Goal: Task Accomplishment & Management: Manage account settings

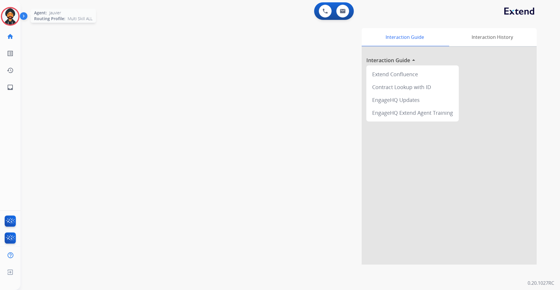
click at [16, 12] on img at bounding box center [10, 16] width 16 height 16
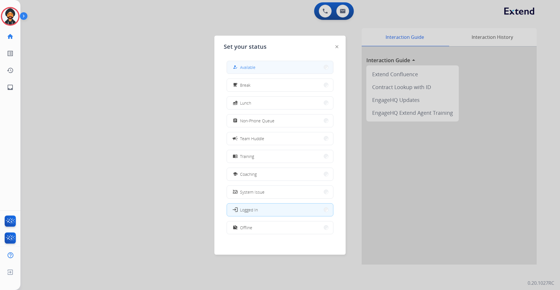
click at [249, 67] on span "Available" at bounding box center [247, 67] width 15 height 6
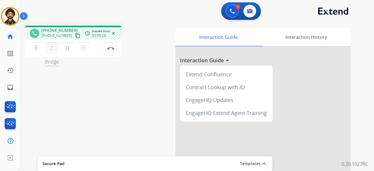
drag, startPoint x: 72, startPoint y: 37, endPoint x: 51, endPoint y: 43, distance: 21.5
click at [75, 37] on mat-icon "content_copy" at bounding box center [77, 35] width 5 height 5
click at [112, 46] on button "Disconnect" at bounding box center [110, 48] width 12 height 12
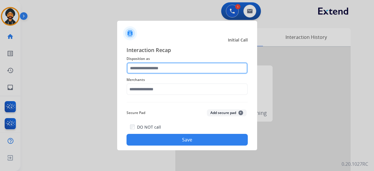
click at [170, 65] on input "text" at bounding box center [186, 68] width 121 height 12
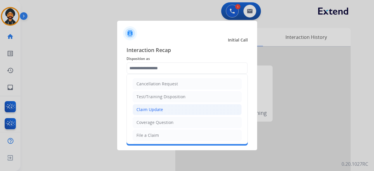
click at [158, 110] on div "Claim Update" at bounding box center [149, 110] width 27 height 6
type input "**********"
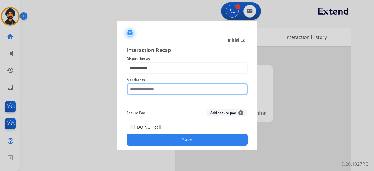
click at [150, 88] on input "text" at bounding box center [186, 89] width 121 height 12
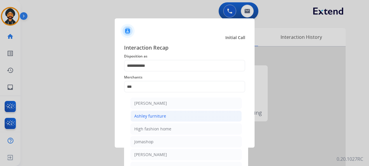
click at [146, 114] on div "Ashley furniture" at bounding box center [150, 116] width 32 height 6
type input "**********"
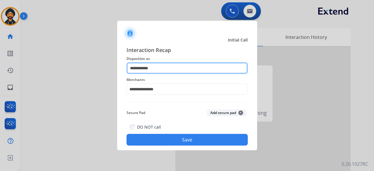
click at [147, 66] on input "**********" at bounding box center [186, 68] width 121 height 12
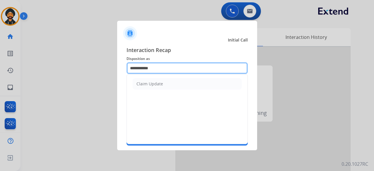
drag, startPoint x: 159, startPoint y: 68, endPoint x: 74, endPoint y: 64, distance: 84.4
click at [0, 64] on app-contact-recap-modal "**********" at bounding box center [0, 85] width 0 height 171
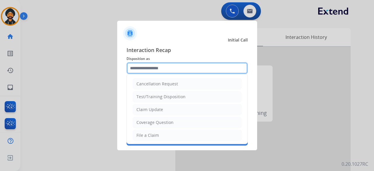
type input "*"
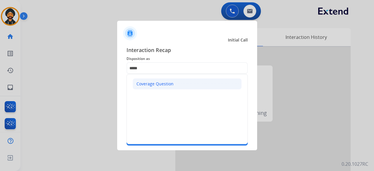
click at [154, 83] on div "Coverage Question" at bounding box center [154, 84] width 37 height 6
type input "**********"
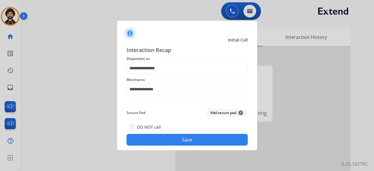
click at [162, 142] on button "Save" at bounding box center [186, 140] width 121 height 12
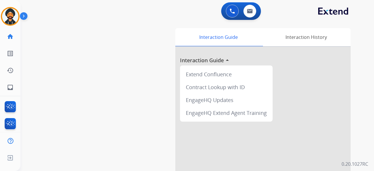
click at [163, 135] on div "swap_horiz Break voice bridge close_fullscreen Connect 3-Way Call merge_type Se…" at bounding box center [189, 142] width 339 height 243
click at [11, 17] on img at bounding box center [10, 16] width 16 height 16
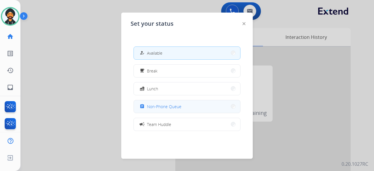
click at [163, 107] on span "Non-Phone Queue" at bounding box center [164, 106] width 34 height 6
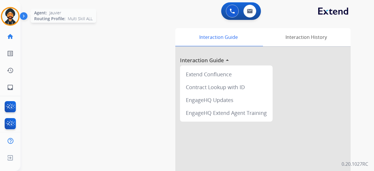
click at [15, 16] on img at bounding box center [10, 16] width 16 height 16
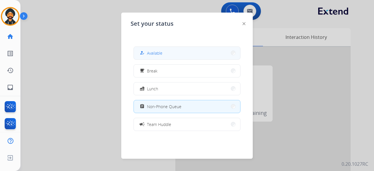
click at [161, 50] on span "Available" at bounding box center [154, 53] width 15 height 6
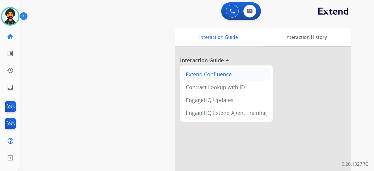
click at [191, 72] on div "Extend Confluence" at bounding box center [226, 74] width 88 height 13
click at [5, 18] on img at bounding box center [10, 16] width 16 height 16
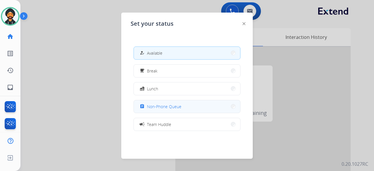
click at [149, 108] on span "Non-Phone Queue" at bounding box center [164, 106] width 34 height 6
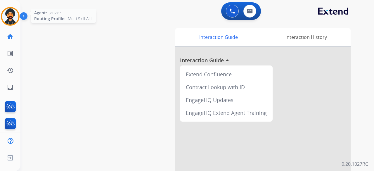
click at [15, 18] on img at bounding box center [10, 16] width 16 height 16
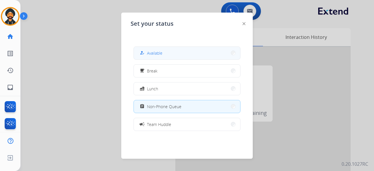
click at [157, 58] on button "how_to_reg Available" at bounding box center [187, 53] width 106 height 13
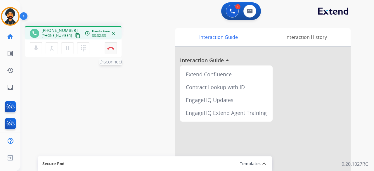
click at [109, 47] on img at bounding box center [110, 48] width 7 height 3
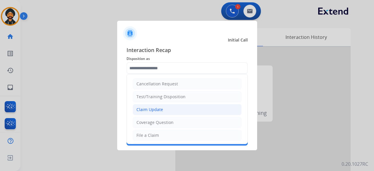
click at [151, 108] on div "Claim Update" at bounding box center [149, 110] width 27 height 6
type input "**********"
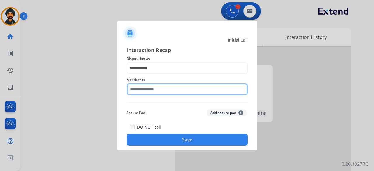
click at [140, 88] on input "text" at bounding box center [186, 89] width 121 height 12
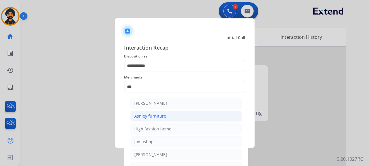
click at [166, 116] on li "Ashley furniture" at bounding box center [185, 116] width 111 height 11
type input "**********"
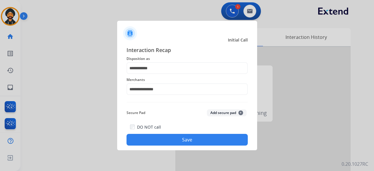
click at [168, 136] on button "Save" at bounding box center [186, 140] width 121 height 12
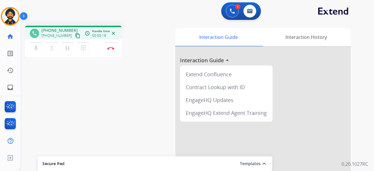
click at [75, 35] on mat-icon "content_copy" at bounding box center [77, 35] width 5 height 5
click at [111, 52] on button "Disconnect" at bounding box center [110, 48] width 12 height 12
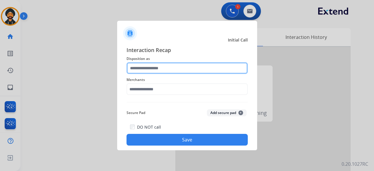
click at [179, 69] on input "text" at bounding box center [186, 68] width 121 height 12
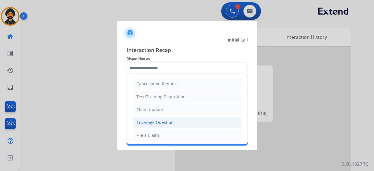
click at [184, 119] on li "Coverage Question" at bounding box center [186, 122] width 109 height 11
type input "**********"
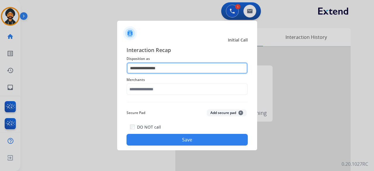
click at [161, 69] on input "**********" at bounding box center [186, 68] width 121 height 12
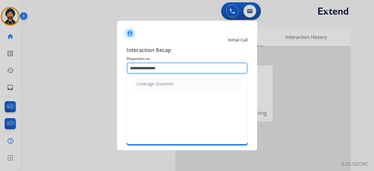
click at [159, 64] on input "**********" at bounding box center [186, 68] width 121 height 12
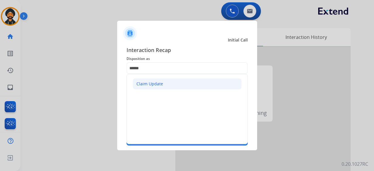
click at [159, 87] on li "Claim Update" at bounding box center [186, 83] width 109 height 11
type input "**********"
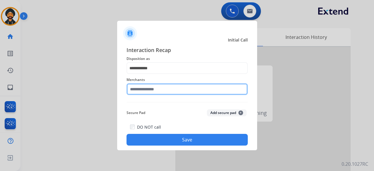
click at [159, 89] on input "text" at bounding box center [186, 89] width 121 height 12
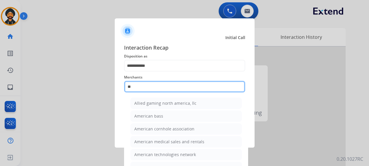
type input "*"
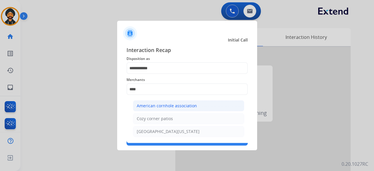
click at [172, 104] on div "American cornhole association" at bounding box center [167, 106] width 60 height 6
type input "**********"
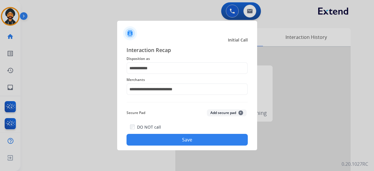
click at [174, 143] on button "Save" at bounding box center [186, 140] width 121 height 12
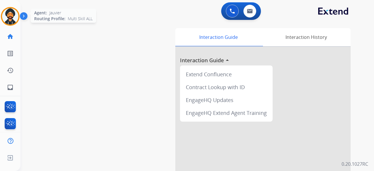
click at [5, 18] on img at bounding box center [10, 16] width 16 height 16
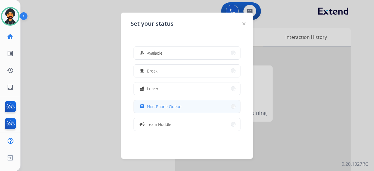
click at [166, 107] on span "Non-Phone Queue" at bounding box center [164, 106] width 34 height 6
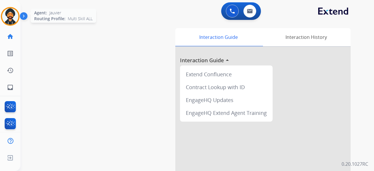
click at [3, 16] on img at bounding box center [10, 16] width 16 height 16
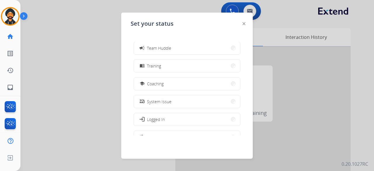
scroll to position [63, 0]
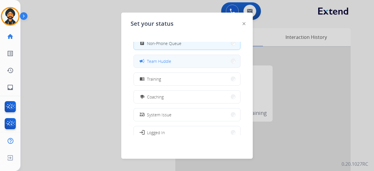
click at [169, 58] on span "Team Huddle" at bounding box center [159, 61] width 24 height 6
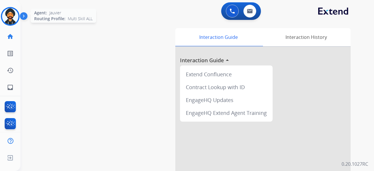
click at [13, 15] on img at bounding box center [10, 16] width 16 height 16
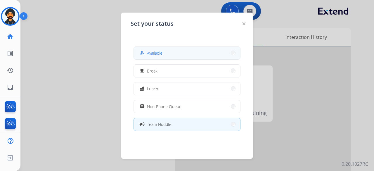
click at [140, 53] on button "how_to_reg Available" at bounding box center [187, 53] width 106 height 13
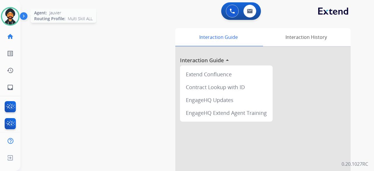
click at [10, 17] on img at bounding box center [10, 16] width 16 height 16
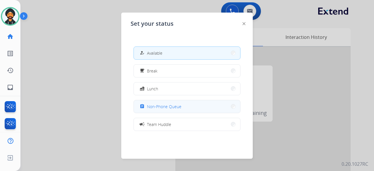
click at [170, 109] on span "Non-Phone Queue" at bounding box center [164, 106] width 34 height 6
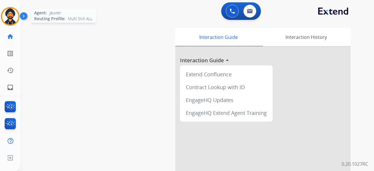
click at [5, 18] on img at bounding box center [10, 16] width 16 height 16
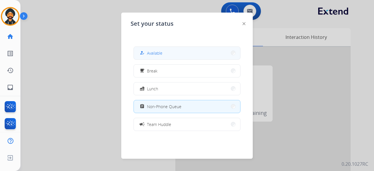
click at [173, 54] on button "how_to_reg Available" at bounding box center [187, 53] width 106 height 13
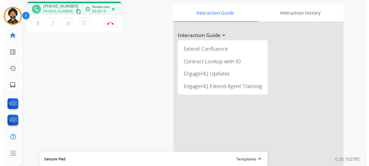
scroll to position [0, 0]
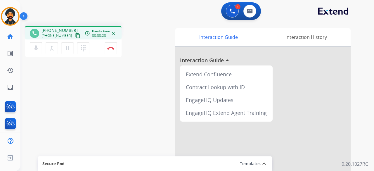
click at [75, 37] on mat-icon "content_copy" at bounding box center [77, 35] width 5 height 5
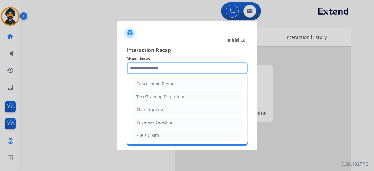
click at [183, 71] on input "text" at bounding box center [186, 68] width 121 height 12
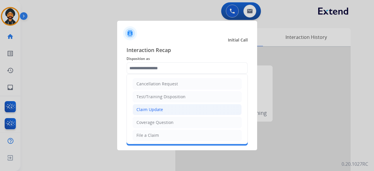
click at [152, 108] on div "Claim Update" at bounding box center [149, 110] width 27 height 6
type input "**********"
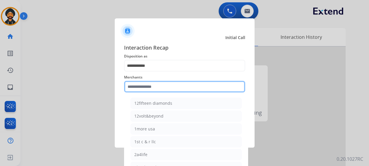
click at [140, 87] on input "text" at bounding box center [184, 87] width 121 height 12
type input "*"
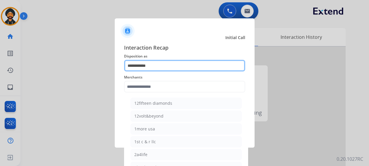
click at [149, 63] on input "**********" at bounding box center [184, 66] width 121 height 12
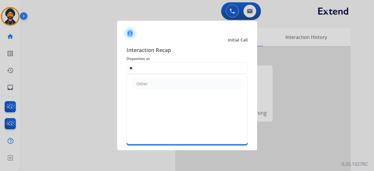
click at [146, 78] on ul "Other" at bounding box center [187, 83] width 121 height 19
click at [148, 83] on li "Other" at bounding box center [186, 83] width 109 height 11
type input "*****"
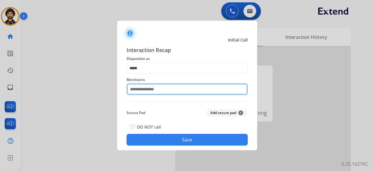
click at [146, 92] on input "text" at bounding box center [186, 89] width 121 height 12
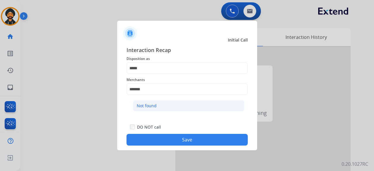
click at [147, 105] on div "Not found" at bounding box center [147, 106] width 20 height 6
type input "*********"
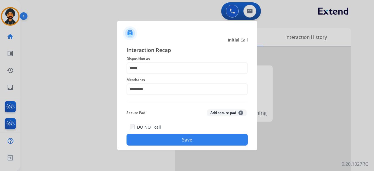
click at [172, 140] on button "Save" at bounding box center [186, 140] width 121 height 12
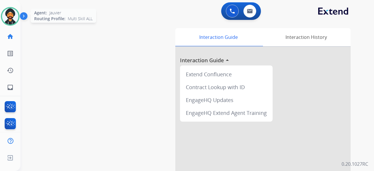
click at [13, 15] on img at bounding box center [10, 16] width 16 height 16
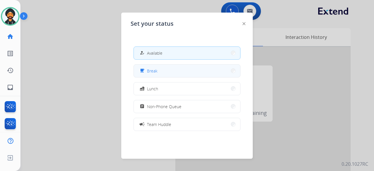
click at [163, 70] on button "free_breakfast Break" at bounding box center [187, 70] width 106 height 13
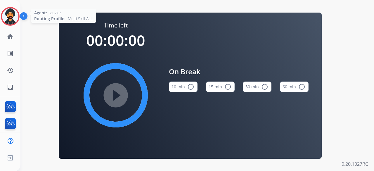
click at [10, 19] on img at bounding box center [10, 16] width 16 height 16
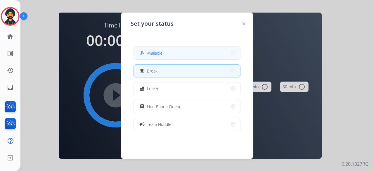
click at [160, 53] on span "Available" at bounding box center [154, 53] width 15 height 6
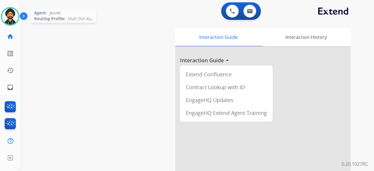
click at [4, 11] on div at bounding box center [10, 16] width 19 height 19
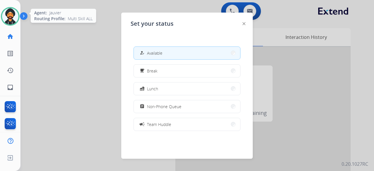
click at [11, 24] on img at bounding box center [10, 16] width 16 height 16
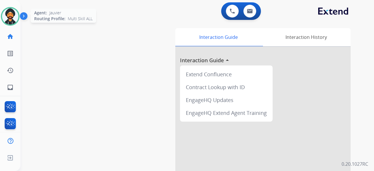
click at [10, 24] on img at bounding box center [10, 16] width 16 height 16
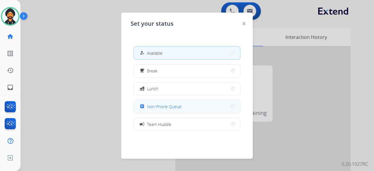
click at [167, 103] on span "Non-Phone Queue" at bounding box center [164, 106] width 34 height 6
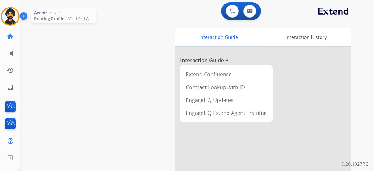
click at [8, 19] on img at bounding box center [10, 16] width 16 height 16
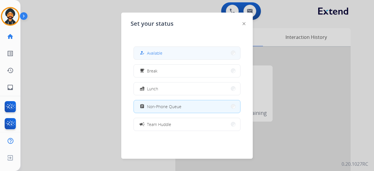
click at [171, 52] on button "how_to_reg Available" at bounding box center [187, 53] width 106 height 13
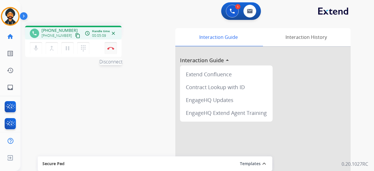
click at [115, 50] on button "Disconnect" at bounding box center [110, 48] width 12 height 12
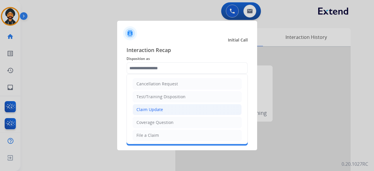
click at [151, 110] on div "Claim Update" at bounding box center [149, 110] width 27 height 6
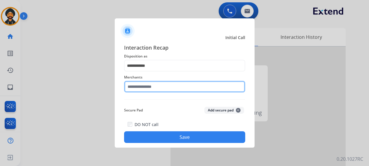
click at [147, 87] on input "text" at bounding box center [184, 87] width 121 height 12
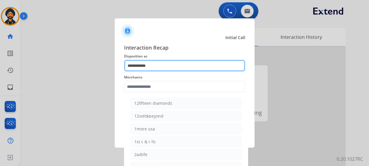
click at [145, 62] on input "**********" at bounding box center [184, 66] width 121 height 12
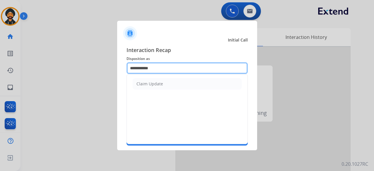
click at [163, 68] on input "**********" at bounding box center [186, 68] width 121 height 12
type input "*"
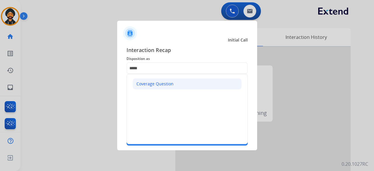
click at [161, 81] on div "Coverage Question" at bounding box center [154, 84] width 37 height 6
type input "**********"
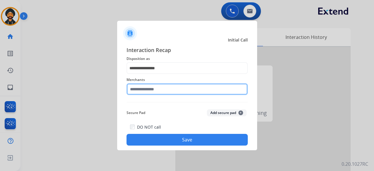
click at [161, 86] on input "text" at bounding box center [186, 89] width 121 height 12
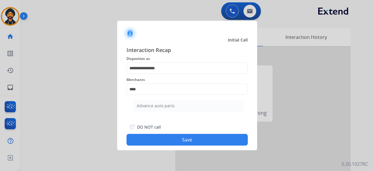
click at [185, 109] on li "Advance auto parts" at bounding box center [188, 105] width 111 height 11
type input "**********"
click at [170, 135] on button "Save" at bounding box center [186, 140] width 121 height 12
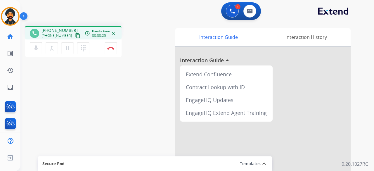
click at [75, 35] on mat-icon "content_copy" at bounding box center [77, 35] width 5 height 5
click at [75, 36] on mat-icon "content_copy" at bounding box center [77, 35] width 5 height 5
click at [106, 46] on button "Disconnect" at bounding box center [110, 48] width 12 height 12
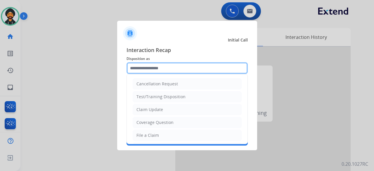
click at [135, 68] on input "text" at bounding box center [186, 68] width 121 height 12
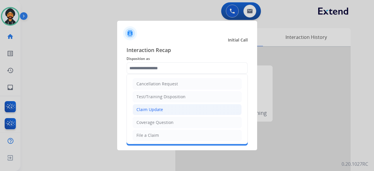
click at [151, 109] on div "Claim Update" at bounding box center [149, 110] width 27 height 6
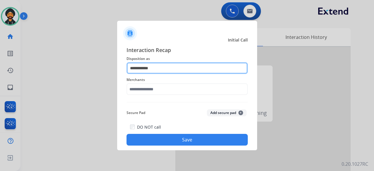
click at [149, 68] on input "**********" at bounding box center [186, 68] width 121 height 12
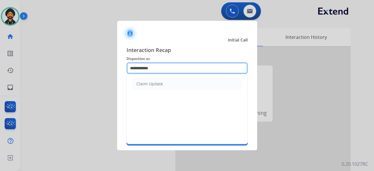
click at [149, 68] on input "**********" at bounding box center [186, 68] width 121 height 12
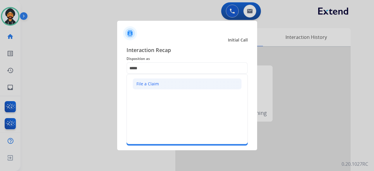
click at [152, 85] on div "File a Claim" at bounding box center [147, 84] width 22 height 6
type input "**********"
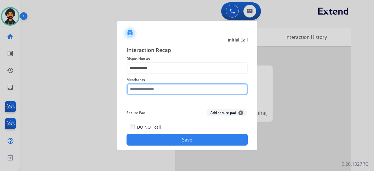
click at [150, 89] on input "text" at bounding box center [186, 89] width 121 height 12
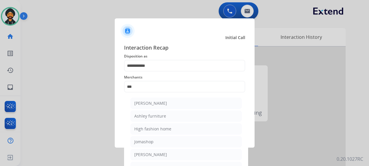
click at [159, 119] on li "Ashley furniture" at bounding box center [185, 116] width 111 height 11
type input "**********"
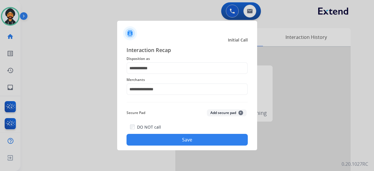
click at [173, 142] on button "Save" at bounding box center [186, 140] width 121 height 12
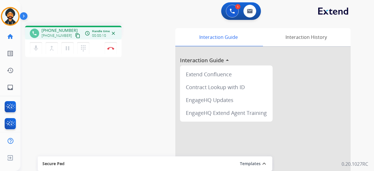
click at [75, 33] on mat-icon "content_copy" at bounding box center [77, 35] width 5 height 5
click at [112, 45] on button "Disconnect" at bounding box center [110, 48] width 12 height 12
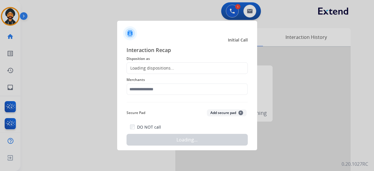
drag, startPoint x: 135, startPoint y: 72, endPoint x: 134, endPoint y: 63, distance: 9.4
click at [135, 71] on div "Loading dispositions..." at bounding box center [186, 68] width 121 height 12
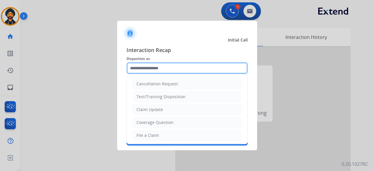
click at [135, 64] on input "text" at bounding box center [186, 68] width 121 height 12
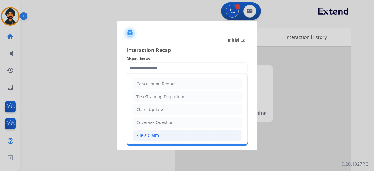
click at [156, 133] on div "File a Claim" at bounding box center [147, 135] width 22 height 6
type input "**********"
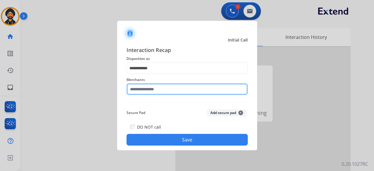
click at [150, 88] on input "text" at bounding box center [186, 89] width 121 height 12
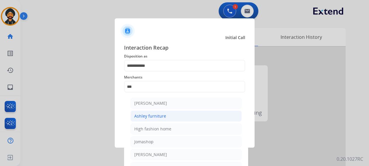
click at [152, 118] on li "Ashley furniture" at bounding box center [185, 116] width 111 height 11
type input "**********"
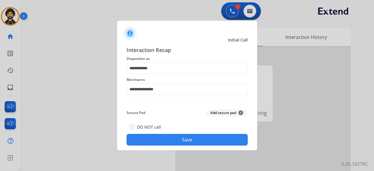
click at [158, 137] on button "Save" at bounding box center [186, 140] width 121 height 12
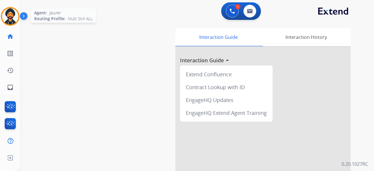
drag, startPoint x: 15, startPoint y: 21, endPoint x: 18, endPoint y: 25, distance: 4.7
click at [15, 21] on img at bounding box center [10, 16] width 16 height 16
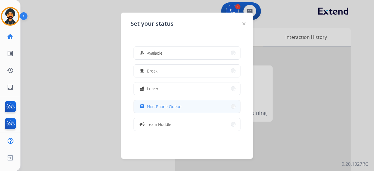
click at [148, 102] on button "assignment Non-Phone Queue" at bounding box center [187, 106] width 106 height 13
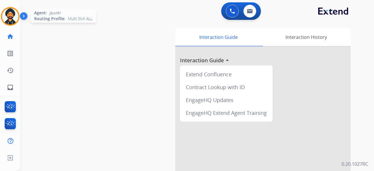
click at [13, 14] on img at bounding box center [10, 16] width 16 height 16
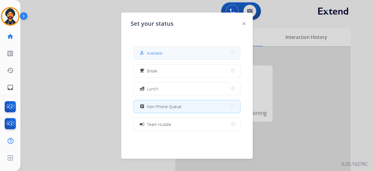
click at [182, 53] on button "how_to_reg Available" at bounding box center [187, 53] width 106 height 13
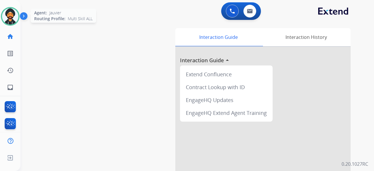
click at [14, 20] on img at bounding box center [10, 16] width 16 height 16
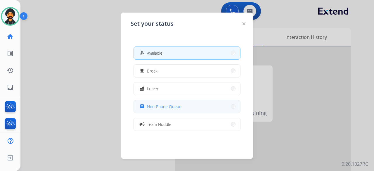
click at [156, 104] on span "Non-Phone Queue" at bounding box center [164, 106] width 34 height 6
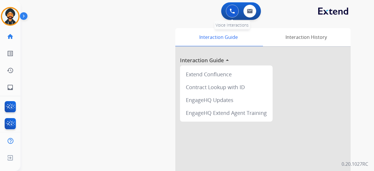
click at [226, 10] on button at bounding box center [232, 11] width 13 height 13
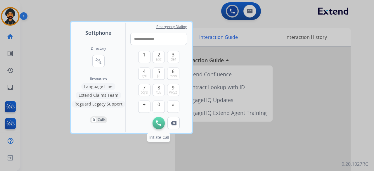
type input "**********"
click at [157, 122] on img at bounding box center [158, 122] width 5 height 5
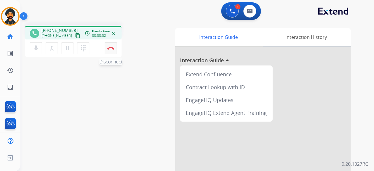
click at [112, 45] on button "Disconnect" at bounding box center [110, 48] width 12 height 12
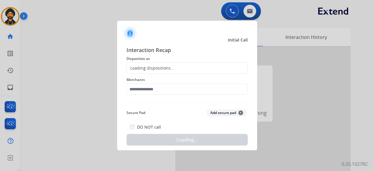
drag, startPoint x: 145, startPoint y: 74, endPoint x: 143, endPoint y: 64, distance: 9.6
click at [143, 66] on div "Loading dispositions..." at bounding box center [186, 68] width 121 height 12
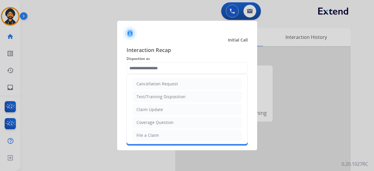
click at [149, 109] on div "Claim Update" at bounding box center [149, 110] width 27 height 6
type input "**********"
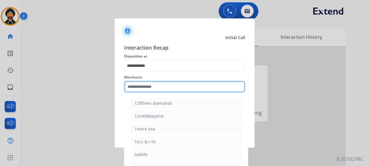
paste input "**********"
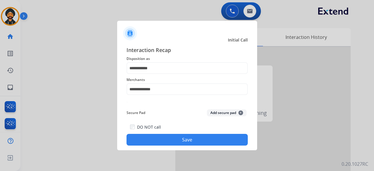
click at [155, 142] on button "Save" at bounding box center [186, 140] width 121 height 12
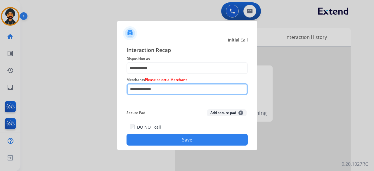
drag, startPoint x: 163, startPoint y: 87, endPoint x: 132, endPoint y: 87, distance: 30.1
click at [135, 87] on input "**********" at bounding box center [186, 89] width 121 height 12
type input "*"
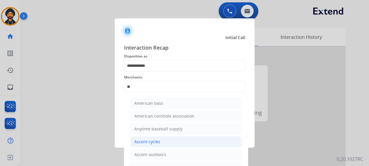
click at [144, 143] on div "Ascent cycles" at bounding box center [147, 142] width 26 height 6
type input "**********"
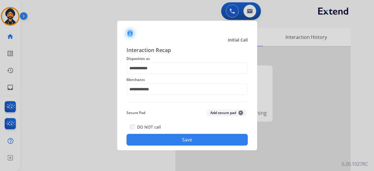
click at [145, 141] on button "Save" at bounding box center [186, 140] width 121 height 12
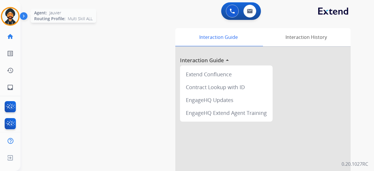
click at [17, 15] on img at bounding box center [10, 16] width 16 height 16
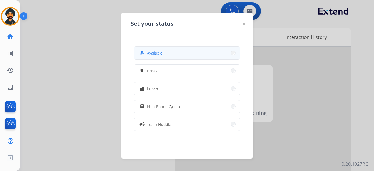
click at [179, 53] on button "how_to_reg Available" at bounding box center [187, 53] width 106 height 13
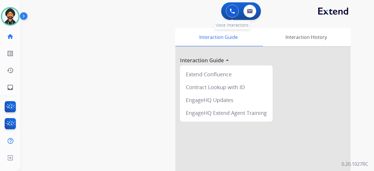
click at [227, 12] on button at bounding box center [232, 11] width 13 height 13
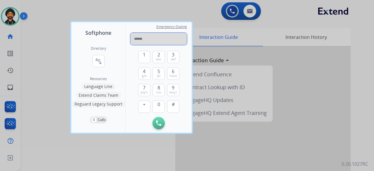
drag, startPoint x: 141, startPoint y: 32, endPoint x: 135, endPoint y: 41, distance: 10.6
click at [135, 41] on input "tel" at bounding box center [158, 39] width 57 height 12
paste input "**********"
type input "**********"
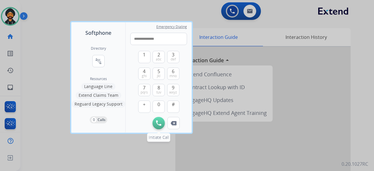
click at [159, 118] on button "Initiate Call" at bounding box center [158, 123] width 12 height 12
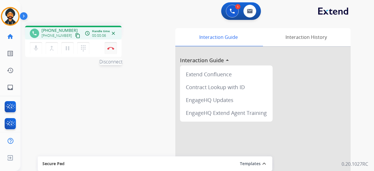
click at [106, 46] on button "Disconnect" at bounding box center [110, 48] width 12 height 12
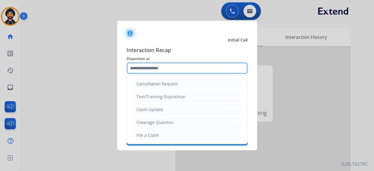
click at [132, 67] on input "text" at bounding box center [186, 68] width 121 height 12
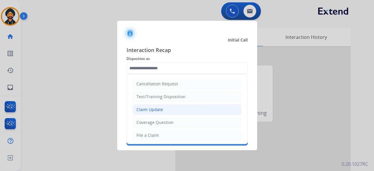
click at [157, 112] on li "Claim Update" at bounding box center [186, 109] width 109 height 11
type input "**********"
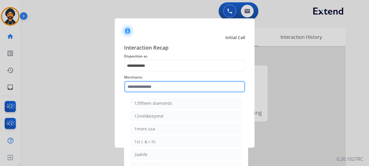
click at [148, 90] on input "text" at bounding box center [184, 87] width 121 height 12
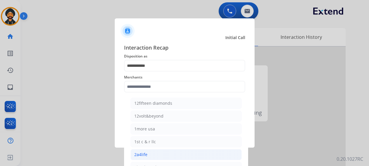
click at [145, 150] on li "2a4life" at bounding box center [185, 154] width 111 height 11
type input "*******"
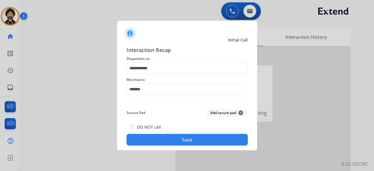
click at [159, 136] on button "Save" at bounding box center [186, 140] width 121 height 12
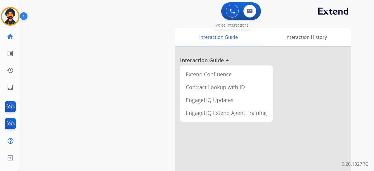
click at [233, 11] on img at bounding box center [231, 10] width 5 height 5
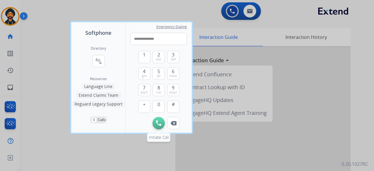
type input "**********"
click at [156, 121] on img at bounding box center [158, 122] width 5 height 5
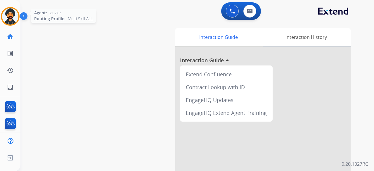
click at [13, 14] on img at bounding box center [10, 16] width 16 height 16
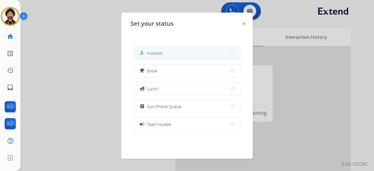
drag, startPoint x: 145, startPoint y: 52, endPoint x: 195, endPoint y: 31, distance: 53.9
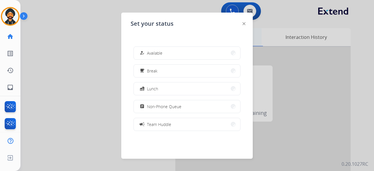
click at [146, 52] on div "how_to_reg" at bounding box center [142, 52] width 8 height 7
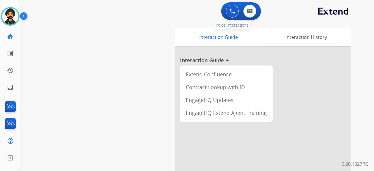
click at [228, 11] on button at bounding box center [232, 11] width 13 height 13
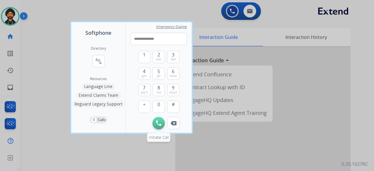
type input "**********"
click at [159, 125] on img at bounding box center [158, 122] width 5 height 5
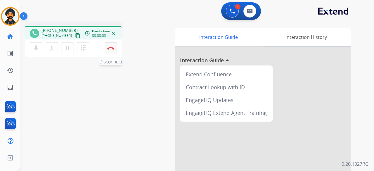
click at [108, 48] on img at bounding box center [110, 48] width 7 height 3
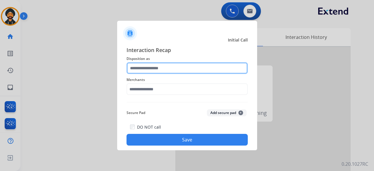
click at [195, 67] on input "text" at bounding box center [186, 68] width 121 height 12
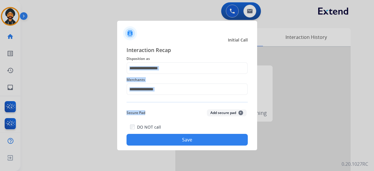
drag, startPoint x: 152, startPoint y: 135, endPoint x: 149, endPoint y: 110, distance: 25.3
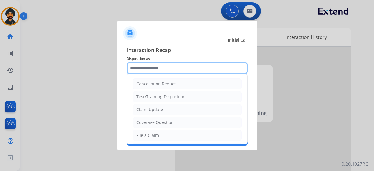
click at [142, 72] on input "text" at bounding box center [186, 68] width 121 height 12
click at [142, 69] on input "text" at bounding box center [186, 68] width 121 height 12
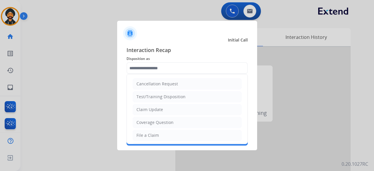
click at [147, 107] on div "Claim Update" at bounding box center [149, 110] width 27 height 6
type input "**********"
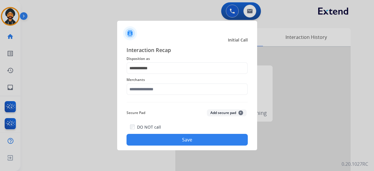
click at [148, 81] on span "Merchants" at bounding box center [186, 79] width 121 height 7
click at [147, 82] on span "Merchants" at bounding box center [186, 79] width 121 height 7
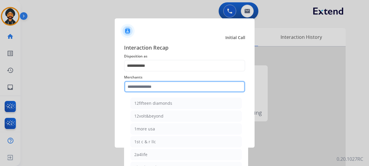
click at [164, 90] on input "text" at bounding box center [184, 87] width 121 height 12
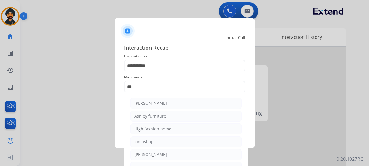
click at [156, 113] on li "Ashley furniture" at bounding box center [185, 116] width 111 height 11
type input "**********"
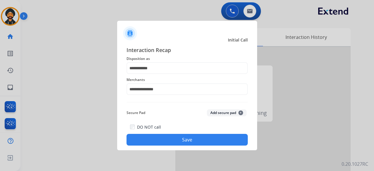
click at [157, 130] on label "DO NOT call" at bounding box center [149, 127] width 24 height 6
click at [158, 137] on button "Save" at bounding box center [186, 140] width 121 height 12
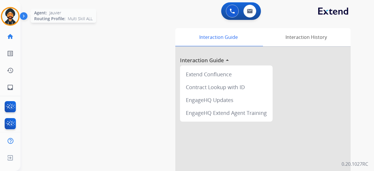
click at [10, 14] on img at bounding box center [10, 16] width 16 height 16
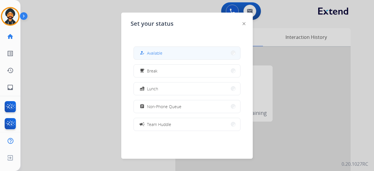
click at [162, 49] on div "how_to_reg Available" at bounding box center [150, 52] width 24 height 7
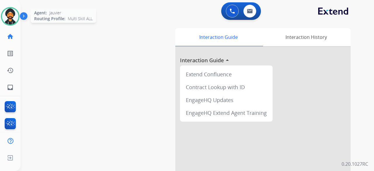
click at [12, 15] on img at bounding box center [10, 16] width 16 height 16
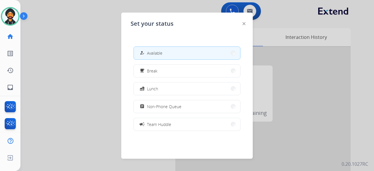
drag, startPoint x: 158, startPoint y: 108, endPoint x: 172, endPoint y: 115, distance: 16.2
click at [158, 108] on span "Non-Phone Queue" at bounding box center [164, 106] width 34 height 6
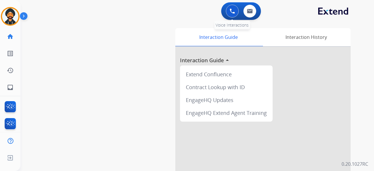
drag, startPoint x: 200, startPoint y: 76, endPoint x: 228, endPoint y: 9, distance: 71.9
click at [228, 9] on button at bounding box center [232, 11] width 13 height 13
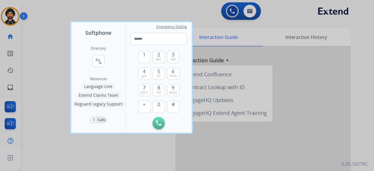
click at [229, 9] on div at bounding box center [187, 85] width 374 height 171
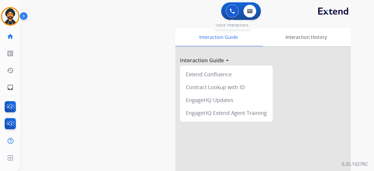
click at [230, 13] on img at bounding box center [231, 10] width 5 height 5
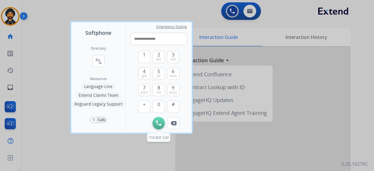
type input "**********"
click at [159, 121] on img at bounding box center [158, 122] width 5 height 5
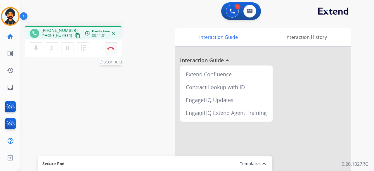
click at [105, 50] on div "mic Mute merge_type Bridge pause Hold dialpad Dialpad Disconnect" at bounding box center [73, 48] width 96 height 18
click at [115, 48] on button "Disconnect" at bounding box center [110, 48] width 12 height 12
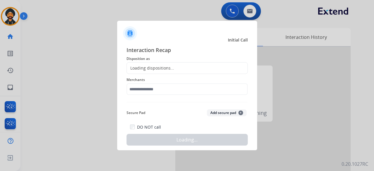
click at [175, 65] on div "Loading dispositions..." at bounding box center [186, 68] width 121 height 12
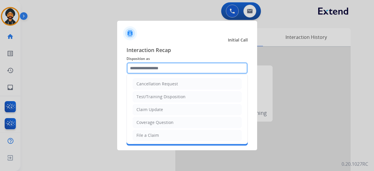
click at [163, 65] on input "text" at bounding box center [186, 68] width 121 height 12
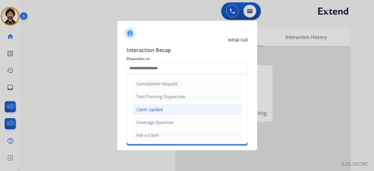
click at [155, 107] on div "Claim Update" at bounding box center [149, 110] width 27 height 6
type input "**********"
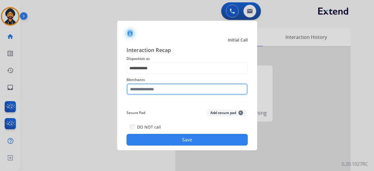
click at [156, 91] on input "text" at bounding box center [186, 89] width 121 height 12
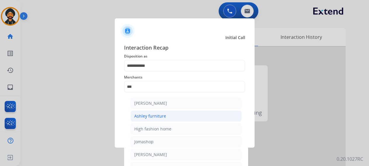
click at [161, 119] on li "Ashley furniture" at bounding box center [185, 116] width 111 height 11
type input "**********"
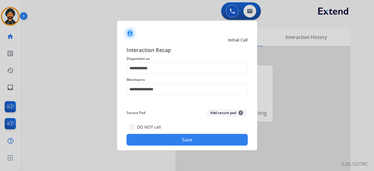
click at [157, 140] on button "Save" at bounding box center [186, 140] width 121 height 12
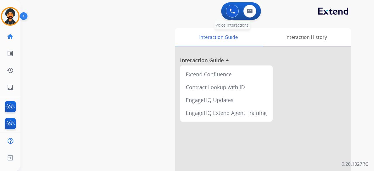
click at [238, 12] on button at bounding box center [232, 11] width 13 height 13
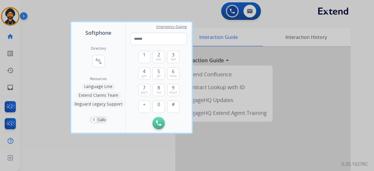
click at [5, 15] on div at bounding box center [187, 85] width 374 height 171
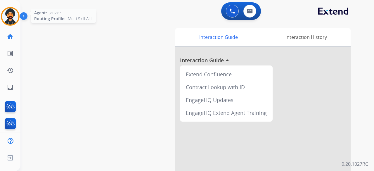
click at [7, 14] on img at bounding box center [10, 16] width 16 height 16
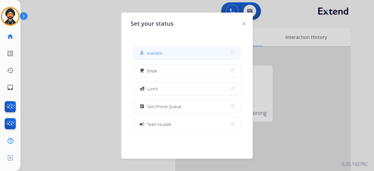
click at [165, 56] on button "how_to_reg Available" at bounding box center [187, 53] width 106 height 13
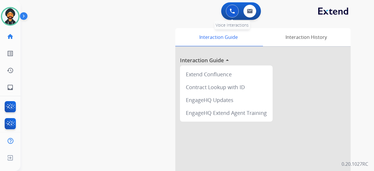
click at [226, 11] on button at bounding box center [232, 11] width 13 height 13
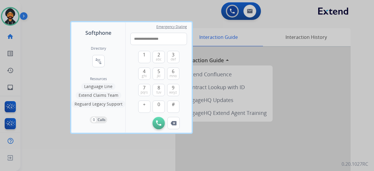
type input "**********"
click at [157, 129] on div "**********" at bounding box center [158, 77] width 66 height 110
click at [159, 126] on button "Initiate Call" at bounding box center [158, 123] width 12 height 12
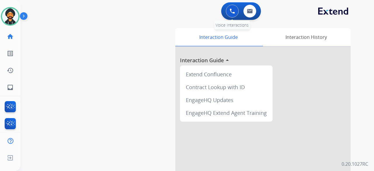
click at [229, 11] on img at bounding box center [231, 10] width 5 height 5
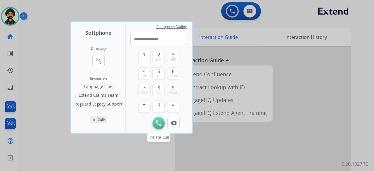
type input "**********"
click at [162, 122] on button "Initiate Call" at bounding box center [158, 123] width 12 height 12
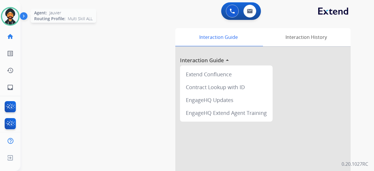
click at [14, 14] on img at bounding box center [10, 16] width 16 height 16
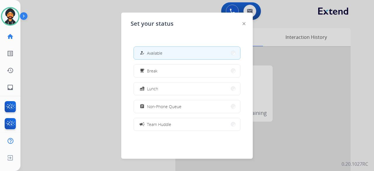
click at [149, 50] on span "Available" at bounding box center [154, 53] width 15 height 6
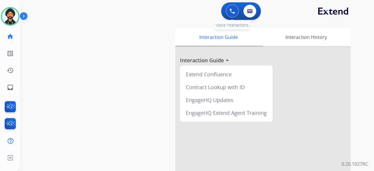
click at [228, 10] on button at bounding box center [232, 11] width 13 height 13
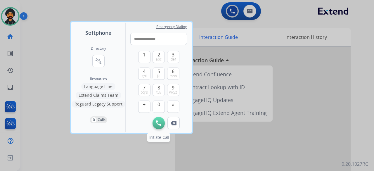
type input "**********"
click at [159, 121] on img at bounding box center [158, 122] width 5 height 5
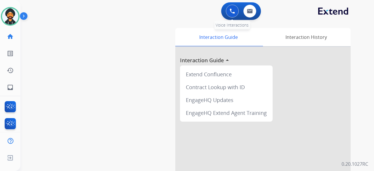
click at [233, 9] on img at bounding box center [231, 10] width 5 height 5
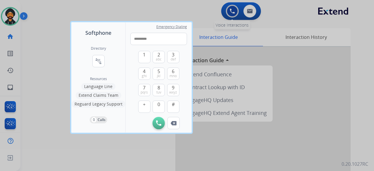
type input "**********"
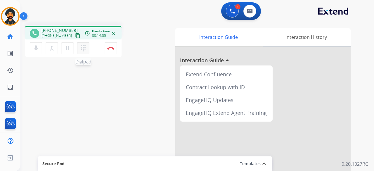
click at [85, 47] on mat-icon "dialpad" at bounding box center [83, 48] width 7 height 7
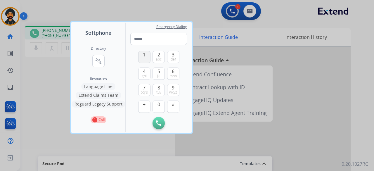
click at [145, 57] on span "1" at bounding box center [144, 54] width 3 height 7
type input "*"
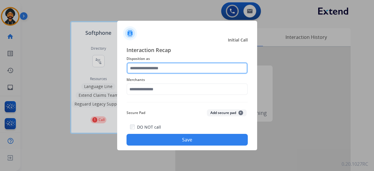
click at [171, 71] on input "text" at bounding box center [186, 68] width 121 height 12
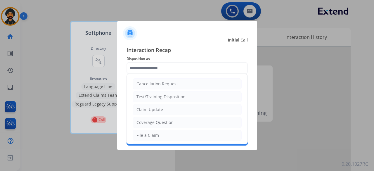
click at [154, 107] on div "Claim Update" at bounding box center [149, 110] width 27 height 6
type input "**********"
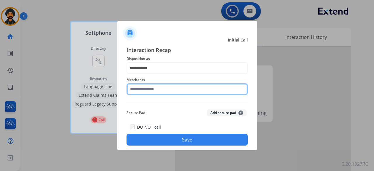
click at [145, 89] on input "text" at bounding box center [186, 89] width 121 height 12
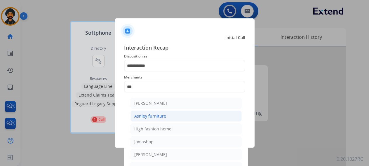
click at [162, 115] on div "Ashley furniture" at bounding box center [150, 116] width 32 height 6
type input "**********"
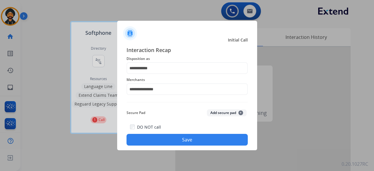
click at [161, 140] on button "Save" at bounding box center [186, 140] width 121 height 12
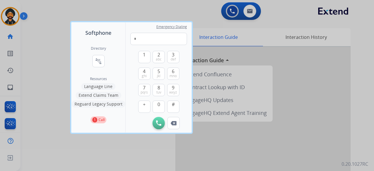
click at [54, 73] on div at bounding box center [187, 85] width 374 height 171
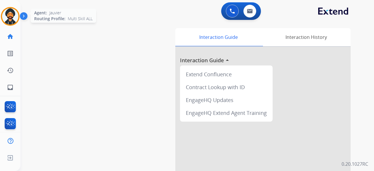
click at [7, 17] on img at bounding box center [10, 16] width 16 height 16
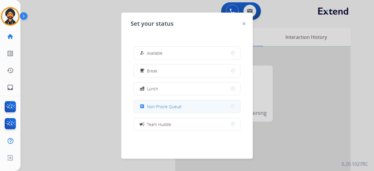
click at [178, 109] on span "Non-Phone Queue" at bounding box center [164, 106] width 34 height 6
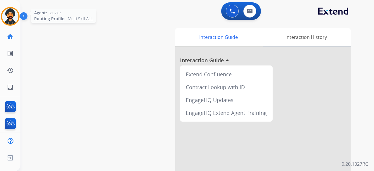
click at [13, 17] on img at bounding box center [10, 16] width 16 height 16
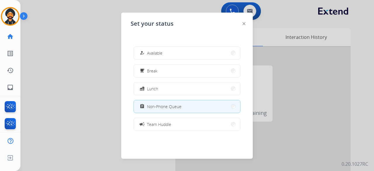
click at [185, 105] on button "assignment Non-Phone Queue" at bounding box center [187, 106] width 106 height 13
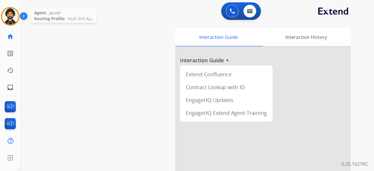
click at [12, 15] on img at bounding box center [10, 16] width 16 height 16
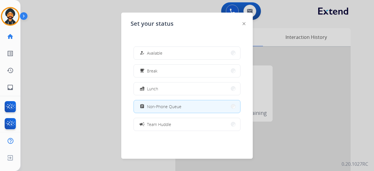
click at [156, 105] on span "Non-Phone Queue" at bounding box center [164, 106] width 34 height 6
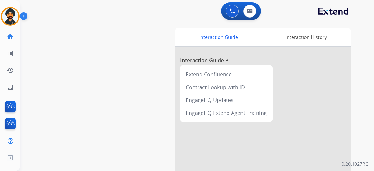
drag, startPoint x: 12, startPoint y: 19, endPoint x: 23, endPoint y: 20, distance: 10.6
click at [12, 19] on img at bounding box center [10, 16] width 16 height 16
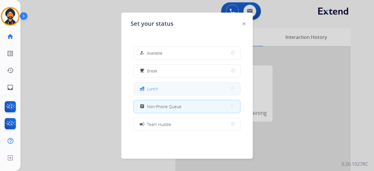
click at [147, 84] on button "fastfood Lunch" at bounding box center [187, 88] width 106 height 13
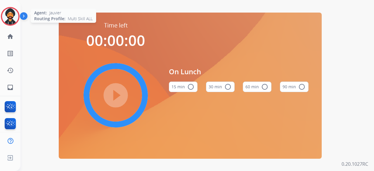
click at [6, 13] on img at bounding box center [10, 16] width 16 height 16
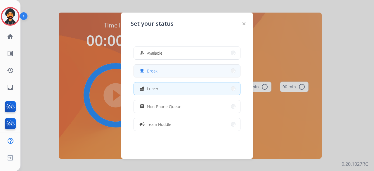
click at [179, 74] on button "free_breakfast Break" at bounding box center [187, 70] width 106 height 13
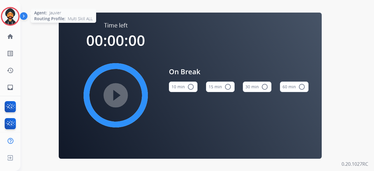
click at [12, 20] on img at bounding box center [10, 16] width 16 height 16
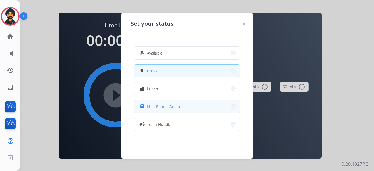
click at [167, 102] on button "assignment Non-Phone Queue" at bounding box center [187, 106] width 106 height 13
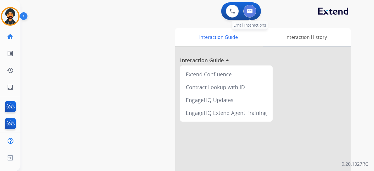
click at [253, 10] on button at bounding box center [249, 11] width 13 height 13
select select "**********"
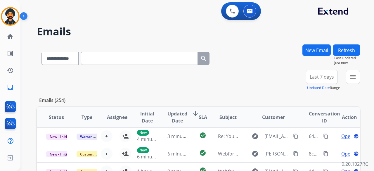
click at [309, 50] on button "New Email" at bounding box center [316, 49] width 28 height 11
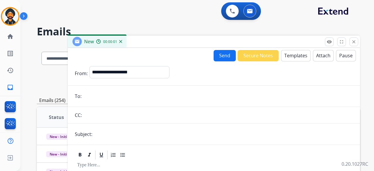
click at [121, 42] on img at bounding box center [120, 41] width 3 height 3
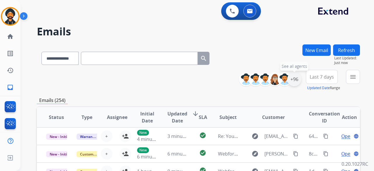
click at [287, 79] on div "+96" at bounding box center [294, 79] width 14 height 14
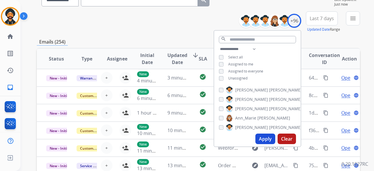
click at [257, 141] on button "Apply" at bounding box center [265, 138] width 20 height 11
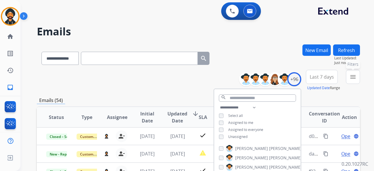
click at [356, 75] on mat-icon "menu" at bounding box center [352, 76] width 7 height 7
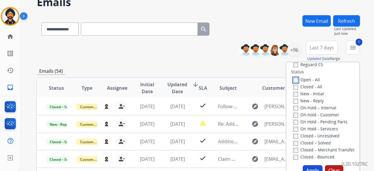
scroll to position [88, 0]
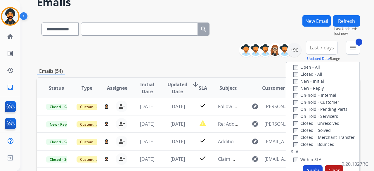
click at [308, 168] on button "Apply" at bounding box center [312, 170] width 20 height 11
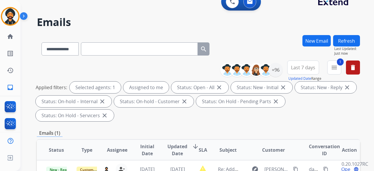
scroll to position [0, 0]
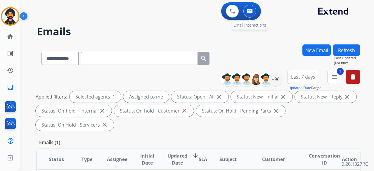
click at [252, 10] on button at bounding box center [249, 11] width 13 height 13
click at [233, 10] on img at bounding box center [231, 10] width 5 height 5
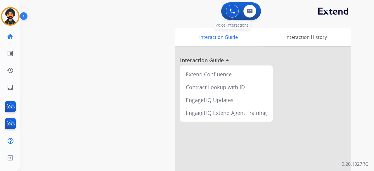
click at [226, 11] on button at bounding box center [232, 11] width 13 height 13
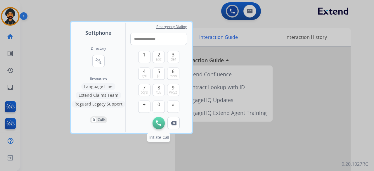
type input "**********"
click at [157, 122] on img at bounding box center [158, 122] width 5 height 5
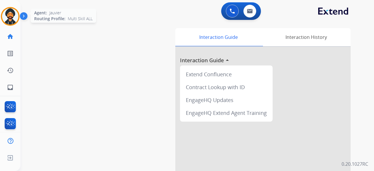
click at [15, 20] on img at bounding box center [10, 16] width 16 height 16
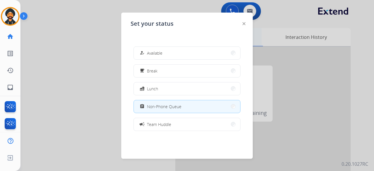
drag, startPoint x: 146, startPoint y: 52, endPoint x: 224, endPoint y: 32, distance: 80.0
click at [147, 50] on div "how_to_reg" at bounding box center [142, 52] width 8 height 7
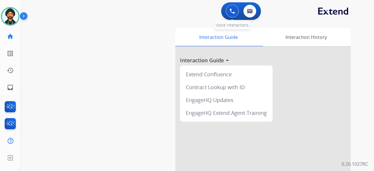
click at [232, 8] on img at bounding box center [231, 10] width 5 height 5
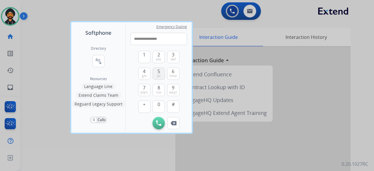
type input "**********"
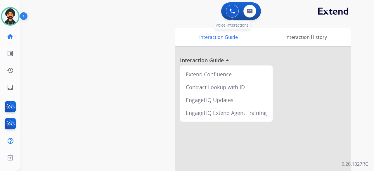
click at [231, 12] on img at bounding box center [231, 10] width 5 height 5
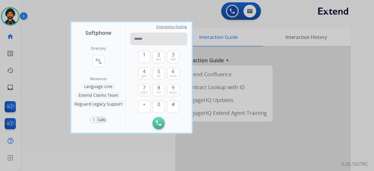
click at [161, 41] on input "tel" at bounding box center [158, 39] width 57 height 12
type input "**********"
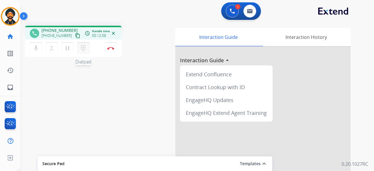
click at [83, 47] on mat-icon "dialpad" at bounding box center [83, 48] width 7 height 7
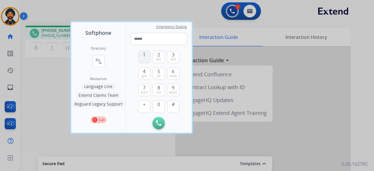
click at [143, 52] on span "1" at bounding box center [144, 54] width 3 height 7
type input "*"
click at [44, 88] on div at bounding box center [187, 85] width 374 height 171
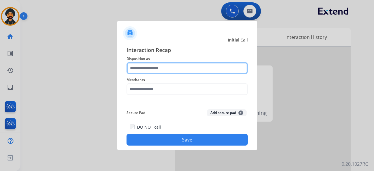
click at [145, 63] on input "text" at bounding box center [186, 68] width 121 height 12
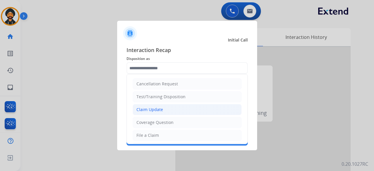
click at [150, 107] on div "Claim Update" at bounding box center [149, 110] width 27 height 6
type input "**********"
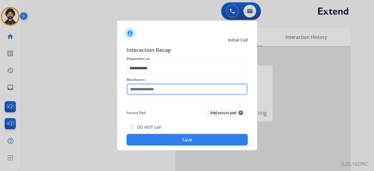
click at [148, 88] on input "text" at bounding box center [186, 89] width 121 height 12
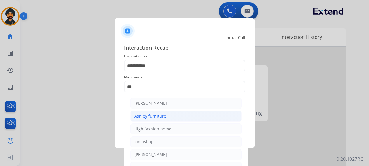
click at [149, 116] on div "Ashley furniture" at bounding box center [150, 116] width 32 height 6
type input "**********"
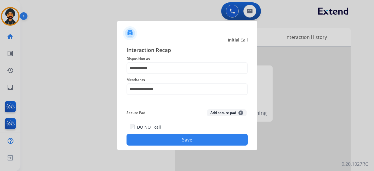
click at [166, 142] on button "Save" at bounding box center [186, 140] width 121 height 12
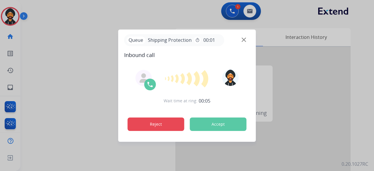
drag, startPoint x: 149, startPoint y: 122, endPoint x: 150, endPoint y: 118, distance: 4.0
click at [150, 118] on button "Reject" at bounding box center [156, 123] width 57 height 13
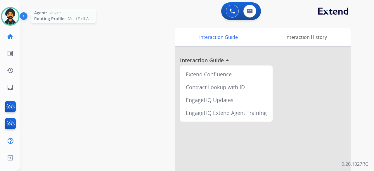
click at [14, 15] on img at bounding box center [10, 16] width 16 height 16
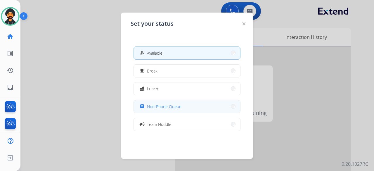
click at [150, 105] on span "Non-Phone Queue" at bounding box center [164, 106] width 34 height 6
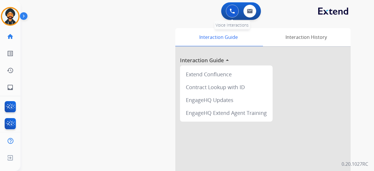
click at [231, 11] on img at bounding box center [231, 10] width 5 height 5
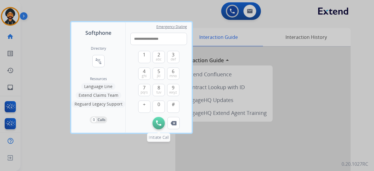
type input "**********"
click at [156, 123] on img at bounding box center [158, 122] width 5 height 5
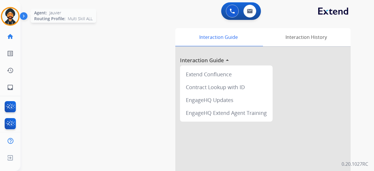
click at [11, 14] on img at bounding box center [10, 16] width 16 height 16
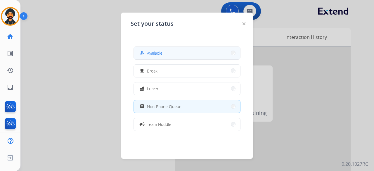
click at [140, 50] on div "how_to_reg" at bounding box center [142, 52] width 8 height 7
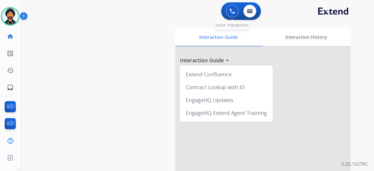
click at [228, 12] on button at bounding box center [232, 11] width 13 height 13
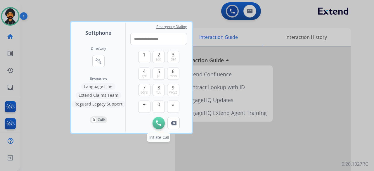
type input "**********"
click at [157, 125] on img at bounding box center [158, 122] width 5 height 5
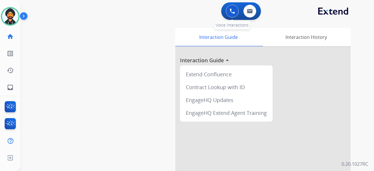
click at [227, 10] on button at bounding box center [232, 11] width 13 height 13
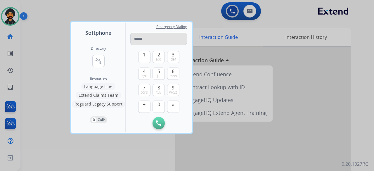
click at [147, 36] on input "tel" at bounding box center [158, 39] width 57 height 12
type input "**********"
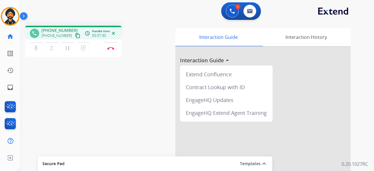
click at [110, 54] on div "mic Mute merge_type Bridge pause Hold dialpad Dialpad Disconnect" at bounding box center [73, 48] width 96 height 18
click at [111, 50] on button "Disconnect" at bounding box center [110, 48] width 12 height 12
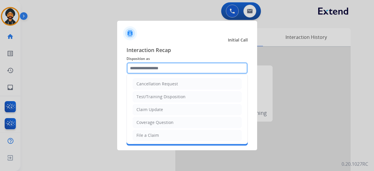
click at [190, 69] on input "text" at bounding box center [186, 68] width 121 height 12
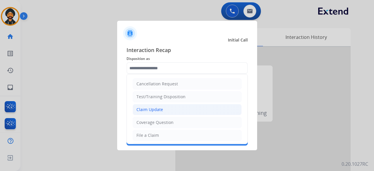
click at [150, 112] on li "Claim Update" at bounding box center [186, 109] width 109 height 11
type input "**********"
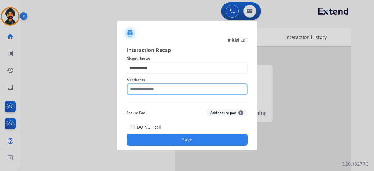
click at [145, 90] on input "text" at bounding box center [186, 89] width 121 height 12
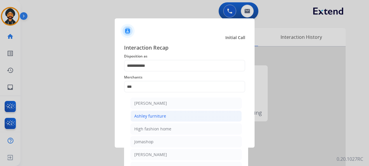
click at [154, 118] on div "Ashley furniture" at bounding box center [150, 116] width 32 height 6
type input "**********"
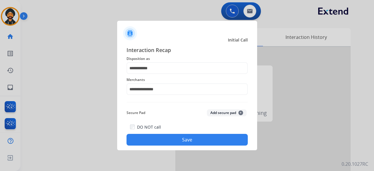
click at [155, 136] on button "Save" at bounding box center [186, 140] width 121 height 12
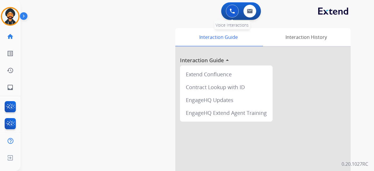
click at [229, 11] on img at bounding box center [231, 10] width 5 height 5
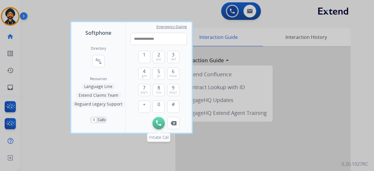
type input "**********"
click at [156, 124] on img at bounding box center [158, 122] width 5 height 5
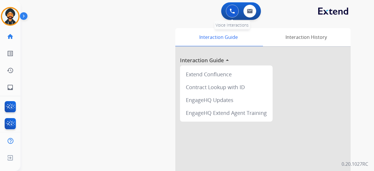
click at [230, 11] on img at bounding box center [231, 10] width 5 height 5
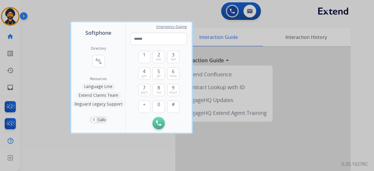
drag, startPoint x: 165, startPoint y: 41, endPoint x: 89, endPoint y: 30, distance: 76.6
click at [89, 30] on div "Softphone Directory connect_without_contact Resource Directory Resources Langua…" at bounding box center [131, 77] width 120 height 110
type input "**********"
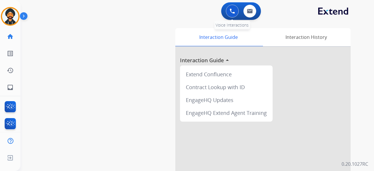
click at [235, 9] on button at bounding box center [232, 11] width 13 height 13
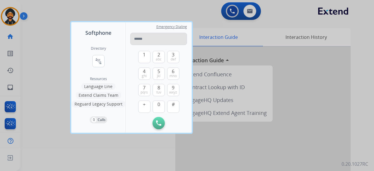
click at [150, 38] on input "tel" at bounding box center [158, 39] width 57 height 12
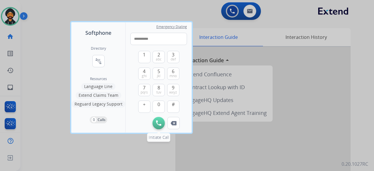
type input "**********"
click at [155, 123] on button "Initiate Call" at bounding box center [158, 123] width 12 height 12
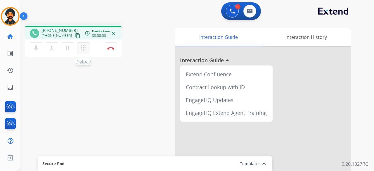
click at [85, 47] on mat-icon "dialpad" at bounding box center [83, 48] width 7 height 7
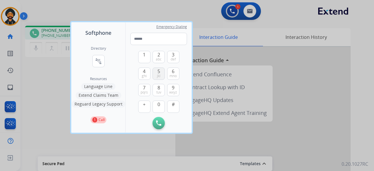
click at [162, 74] on button "5 jkl" at bounding box center [158, 73] width 12 height 12
type input "*"
click at [155, 121] on button "Initiate Call" at bounding box center [158, 123] width 12 height 12
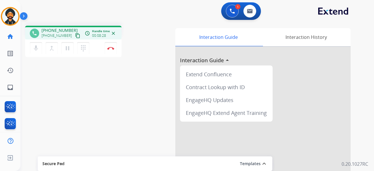
click at [116, 42] on div "mic Mute merge_type Bridge pause Hold dialpad Dialpad Disconnect" at bounding box center [73, 48] width 96 height 18
click at [113, 47] on img at bounding box center [110, 48] width 7 height 3
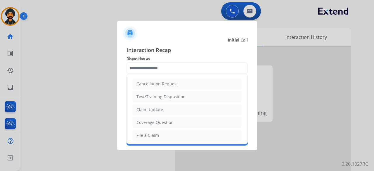
drag, startPoint x: 148, startPoint y: 108, endPoint x: 145, endPoint y: 102, distance: 7.6
click at [147, 107] on div "Claim Update" at bounding box center [149, 110] width 27 height 6
type input "**********"
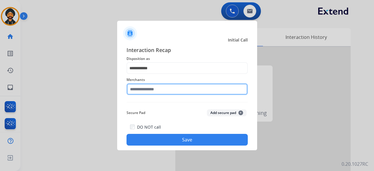
click at [137, 88] on input "text" at bounding box center [186, 89] width 121 height 12
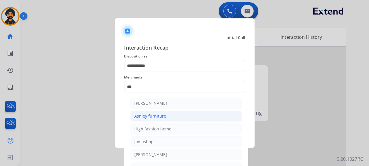
click at [158, 115] on div "Ashley furniture" at bounding box center [150, 116] width 32 height 6
type input "**********"
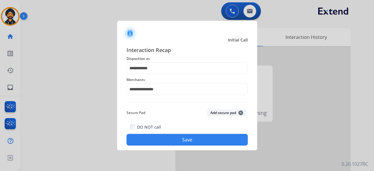
click at [165, 144] on button "Save" at bounding box center [186, 140] width 121 height 12
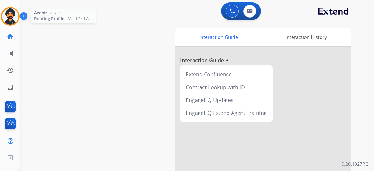
click at [9, 16] on img at bounding box center [10, 16] width 16 height 16
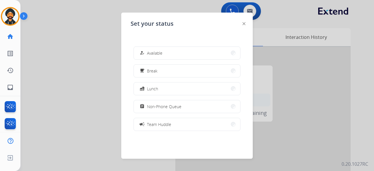
click at [203, 105] on button "assignment Non-Phone Queue" at bounding box center [187, 106] width 106 height 13
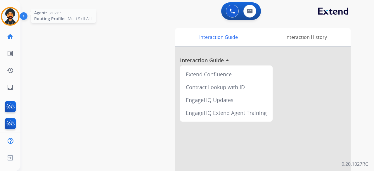
click at [9, 20] on img at bounding box center [10, 16] width 16 height 16
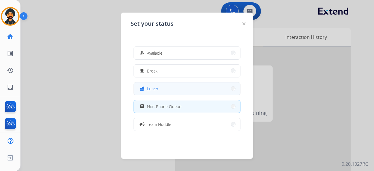
click at [156, 84] on button "fastfood Lunch" at bounding box center [187, 88] width 106 height 13
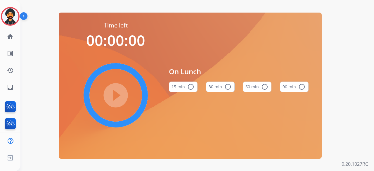
click at [255, 87] on button "60 min radio_button_unchecked" at bounding box center [257, 86] width 29 height 11
click at [119, 92] on mat-icon "play_circle_filled" at bounding box center [115, 95] width 7 height 7
